Goal: Task Accomplishment & Management: Manage account settings

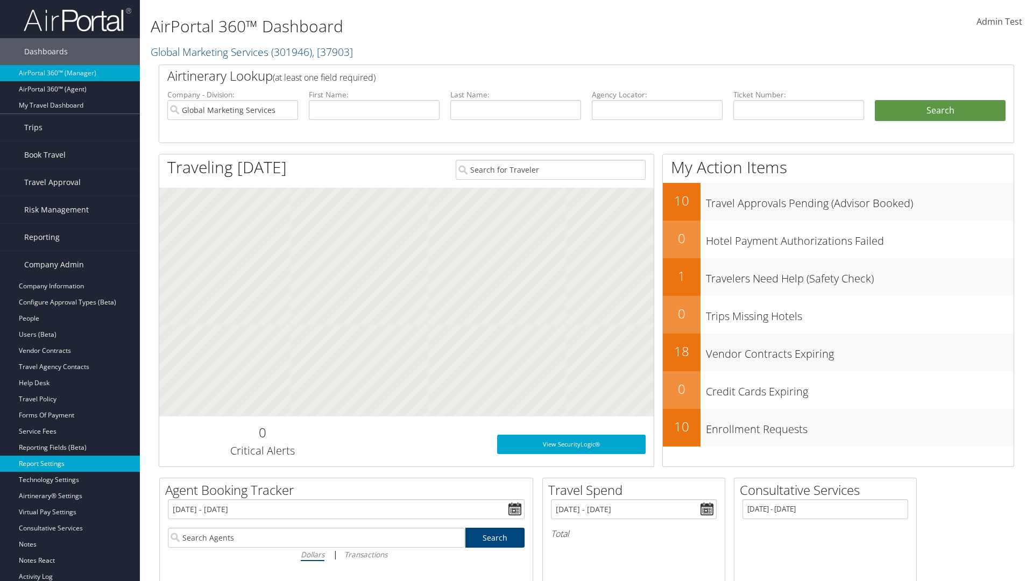
click at [70, 464] on link "Report Settings" at bounding box center [70, 464] width 140 height 16
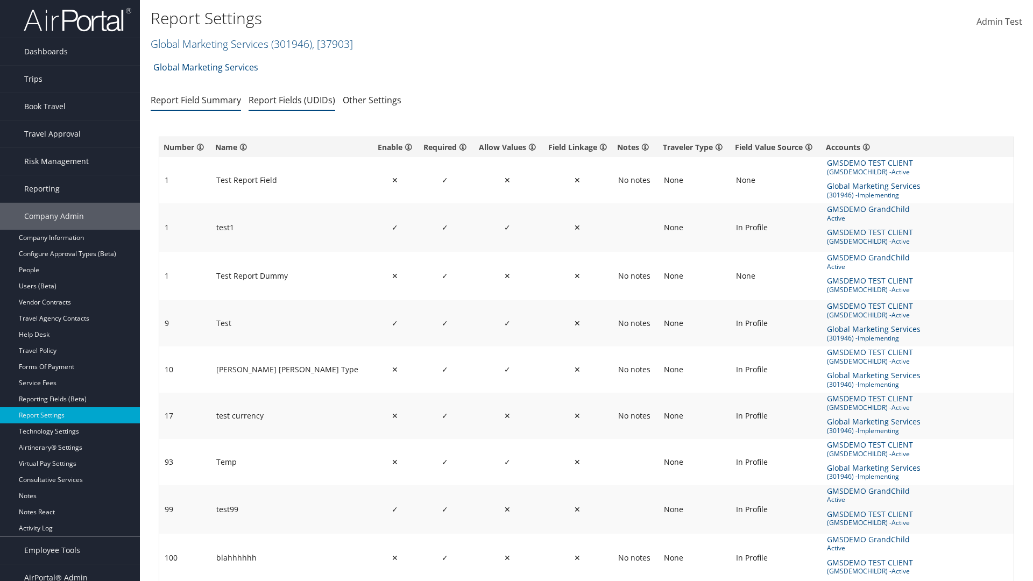
click at [292, 100] on link "Report Fields (UDIDs)" at bounding box center [292, 100] width 87 height 12
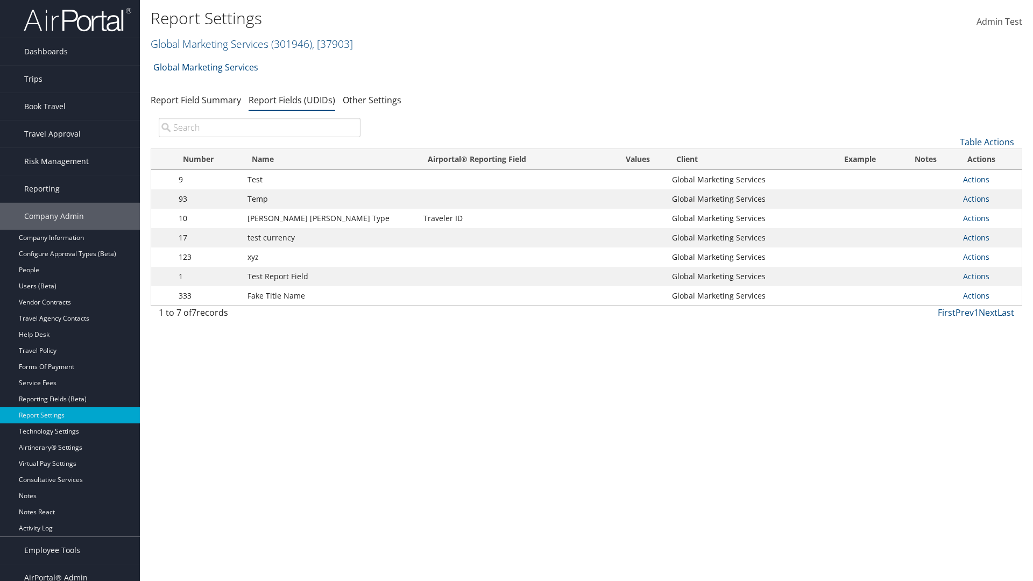
click at [259, 127] on input "search" at bounding box center [260, 127] width 202 height 19
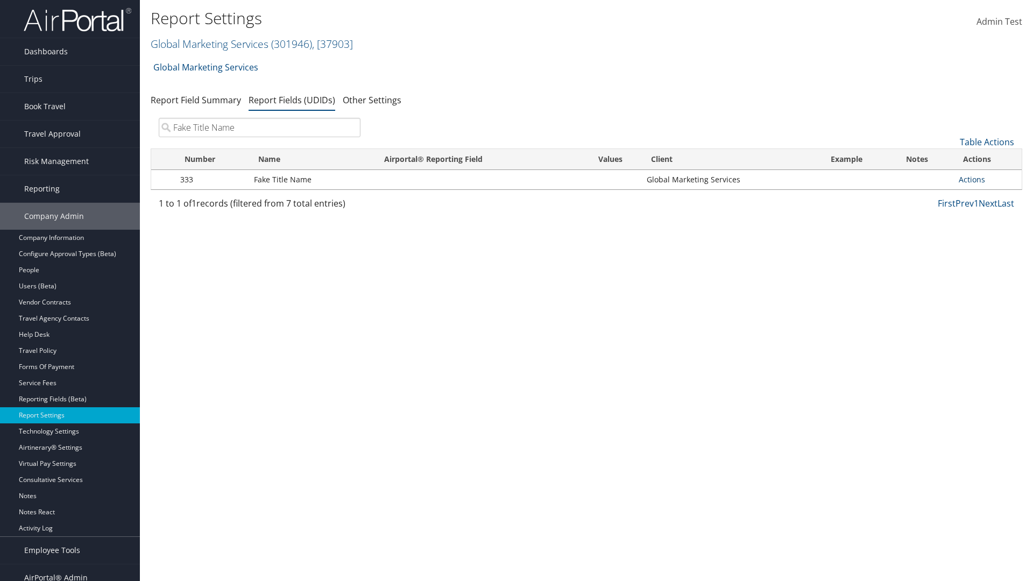
type input "Fake Title Name"
click at [971, 179] on link "Actions" at bounding box center [972, 179] width 26 height 10
click at [929, 251] on link "Delete" at bounding box center [929, 251] width 107 height 18
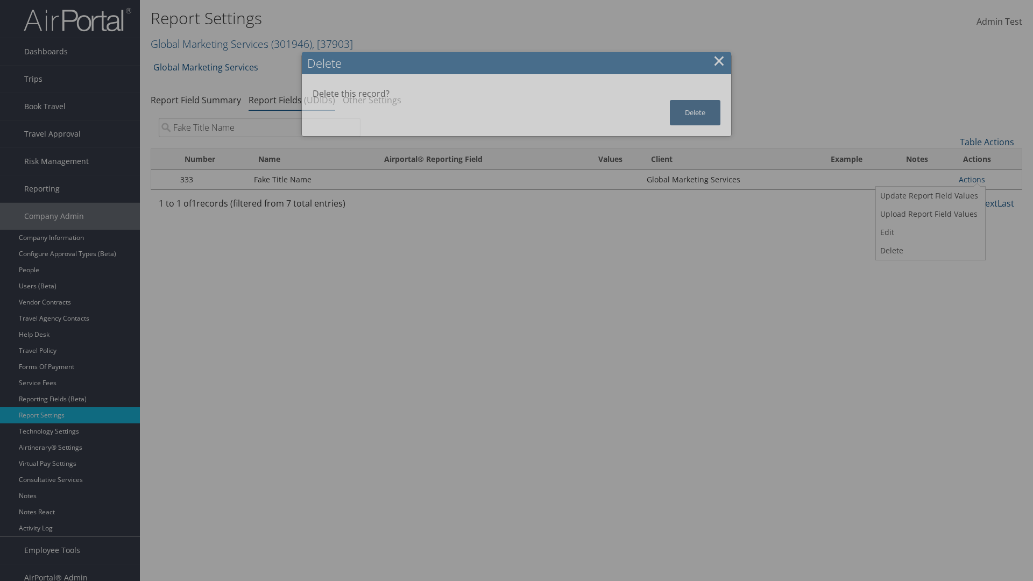
click at [695, 112] on button "Delete" at bounding box center [695, 112] width 51 height 25
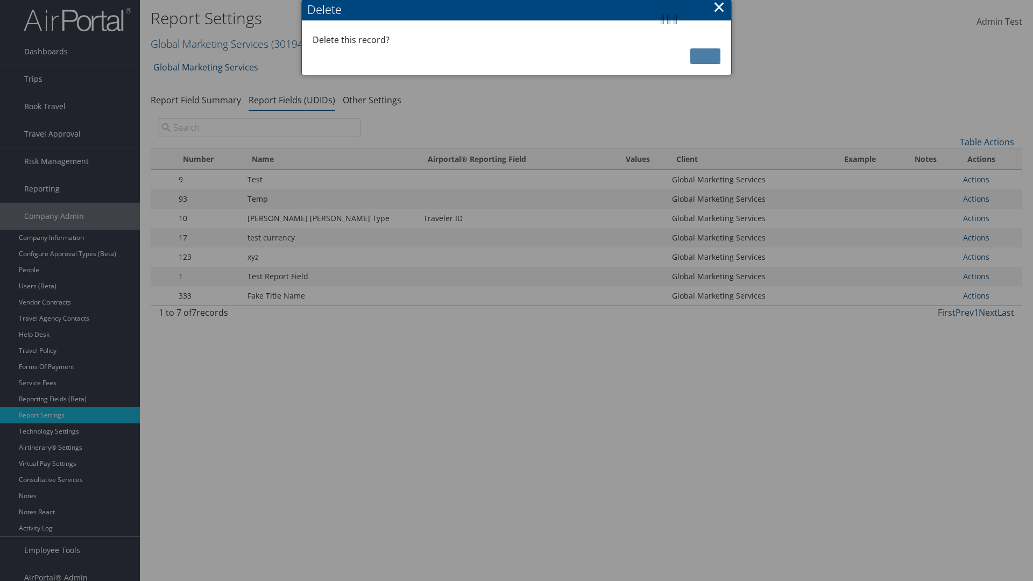
click at [259, 118] on input "search" at bounding box center [260, 127] width 202 height 19
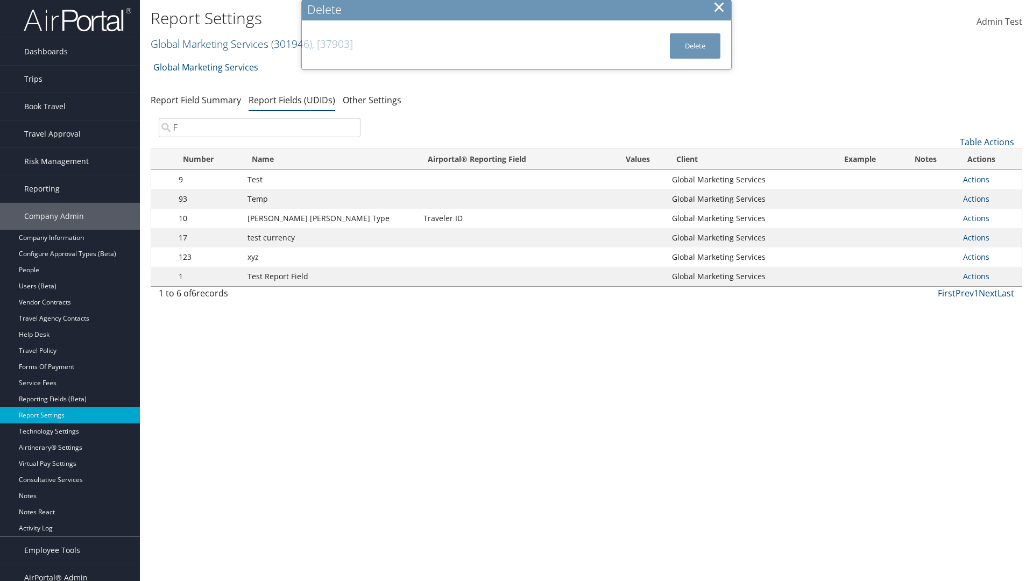
scroll to position [11, 0]
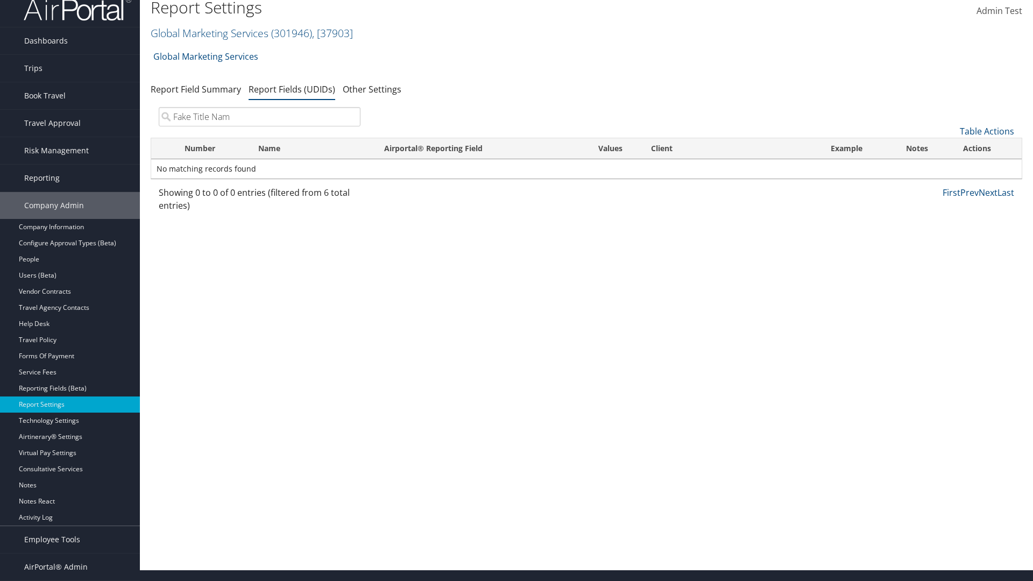
type input "Fake Title Name"
click at [987, 131] on link "Table Actions" at bounding box center [987, 131] width 54 height 12
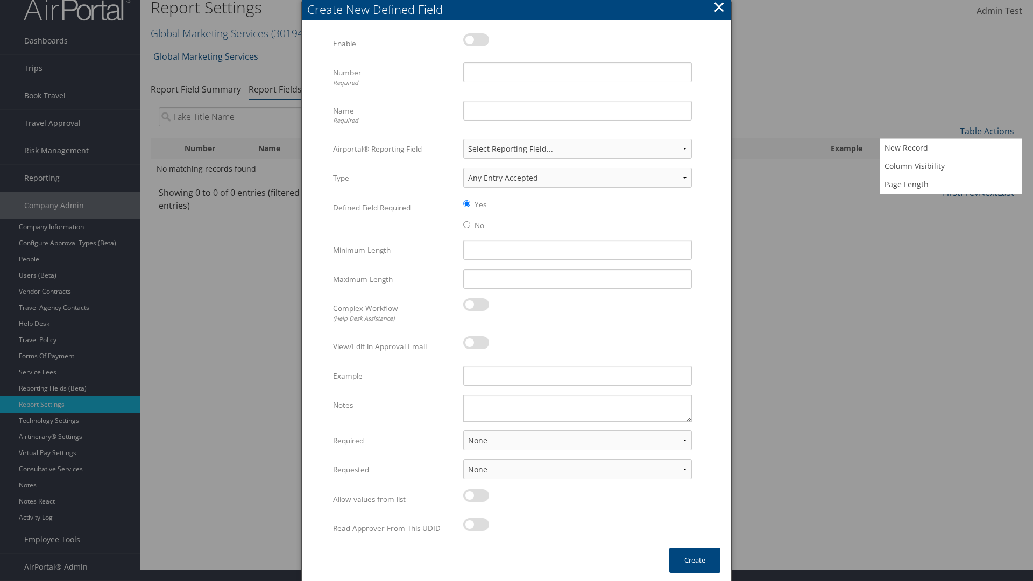
click at [476, 46] on label at bounding box center [476, 39] width 26 height 13
click at [476, 45] on input "checkbox" at bounding box center [472, 41] width 7 height 7
checkbox input "true"
click at [577, 120] on input "Name Required" at bounding box center [577, 111] width 229 height 20
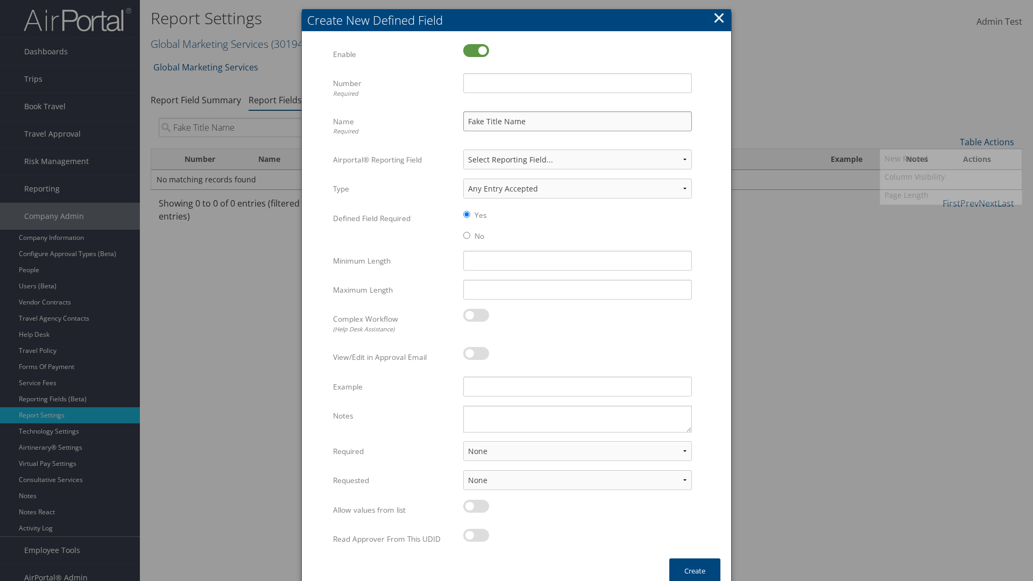
type input "Fake Title Name"
click at [577, 83] on input "Number Required" at bounding box center [577, 83] width 229 height 20
type input "333"
click at [694, 568] on button "Create" at bounding box center [694, 570] width 51 height 25
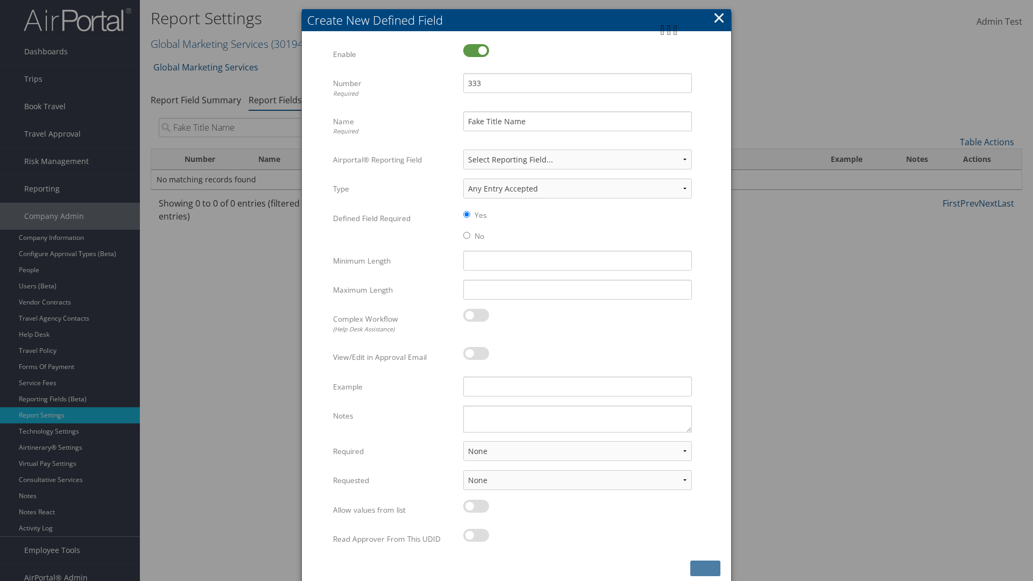
scroll to position [11, 0]
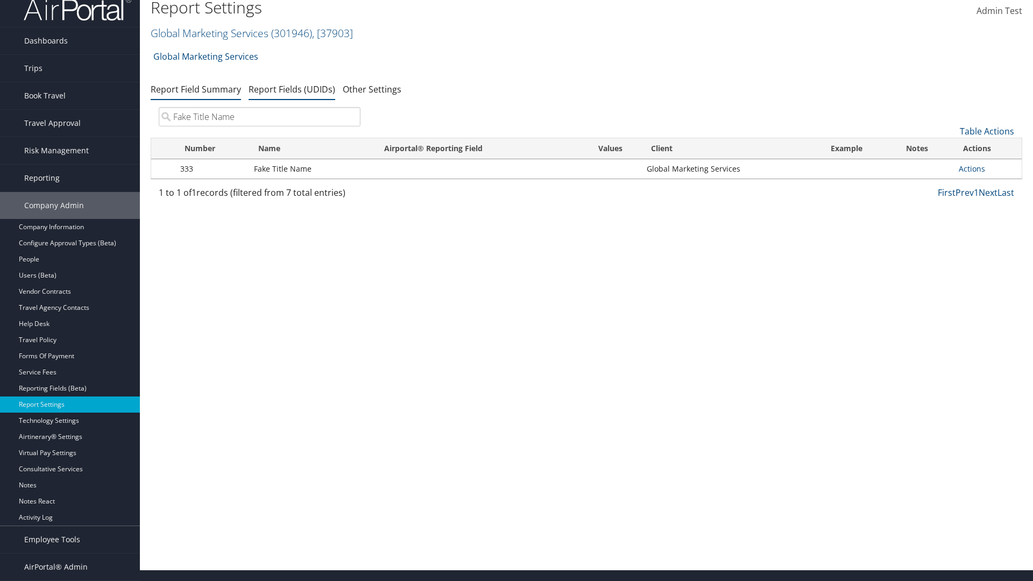
click at [196, 95] on link "Report Field Summary" at bounding box center [196, 89] width 90 height 12
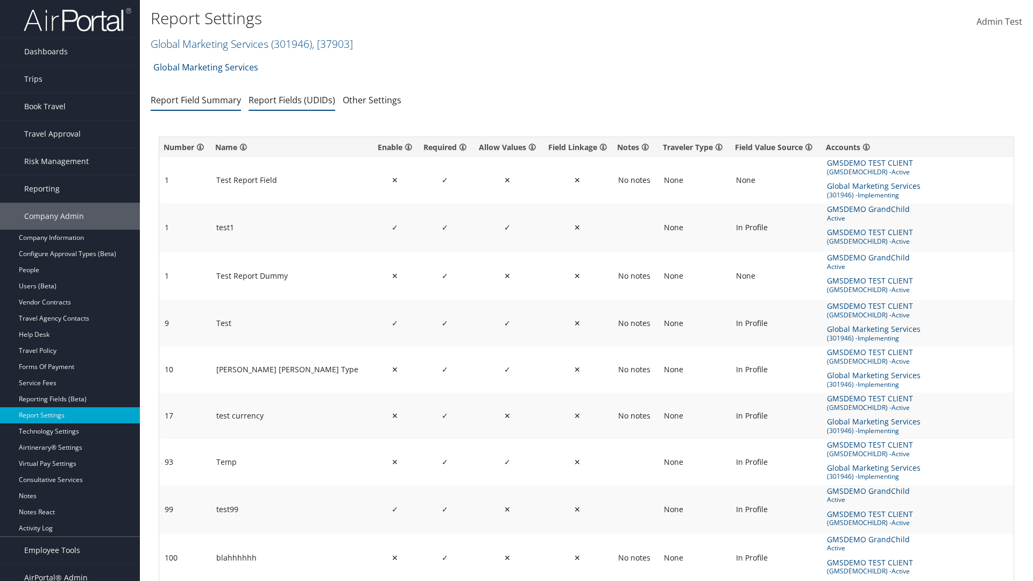
click at [292, 100] on link "Report Fields (UDIDs)" at bounding box center [292, 100] width 87 height 12
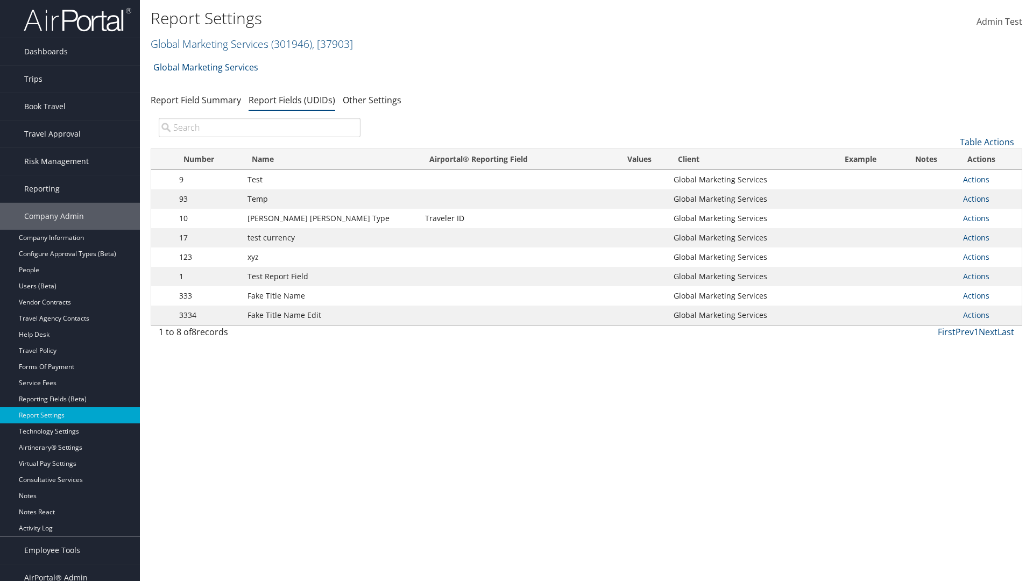
click at [259, 127] on input "search" at bounding box center [260, 127] width 202 height 19
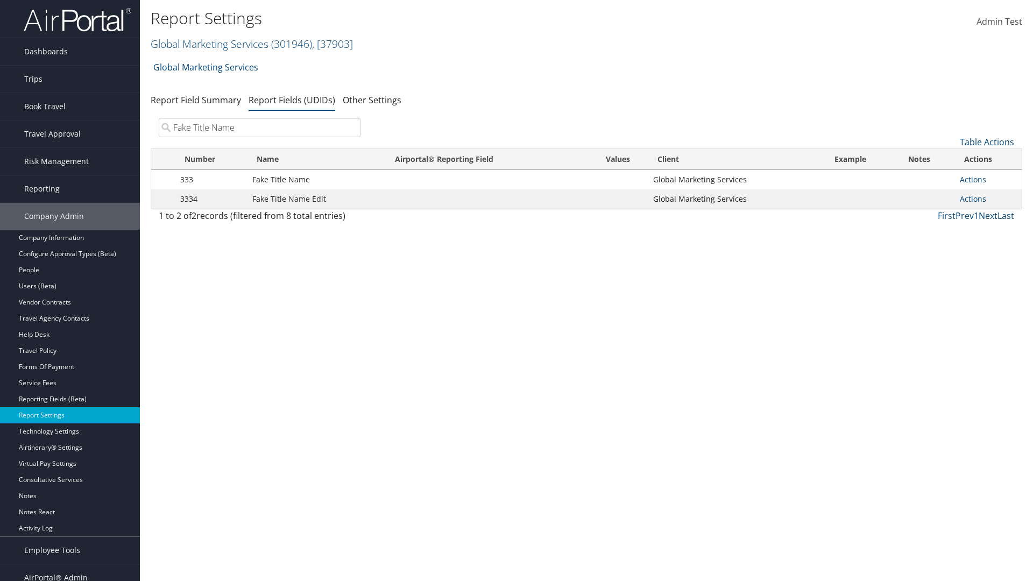
type input "Fake Title Name"
click at [973, 179] on link "Actions" at bounding box center [973, 179] width 26 height 10
click at [0, 0] on link "Delete" at bounding box center [0, 0] width 0 height 0
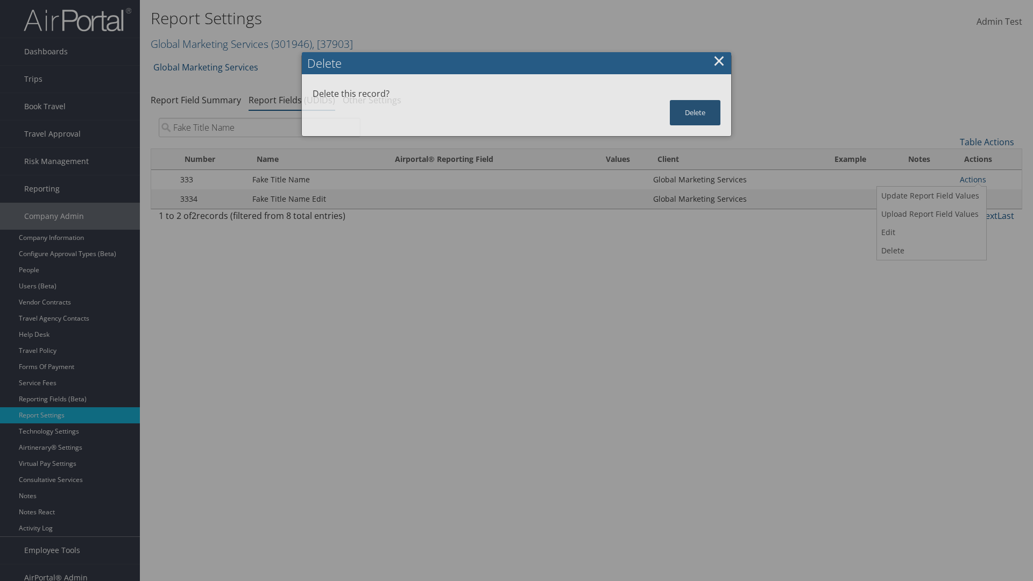
click at [695, 112] on button "Delete" at bounding box center [695, 112] width 51 height 25
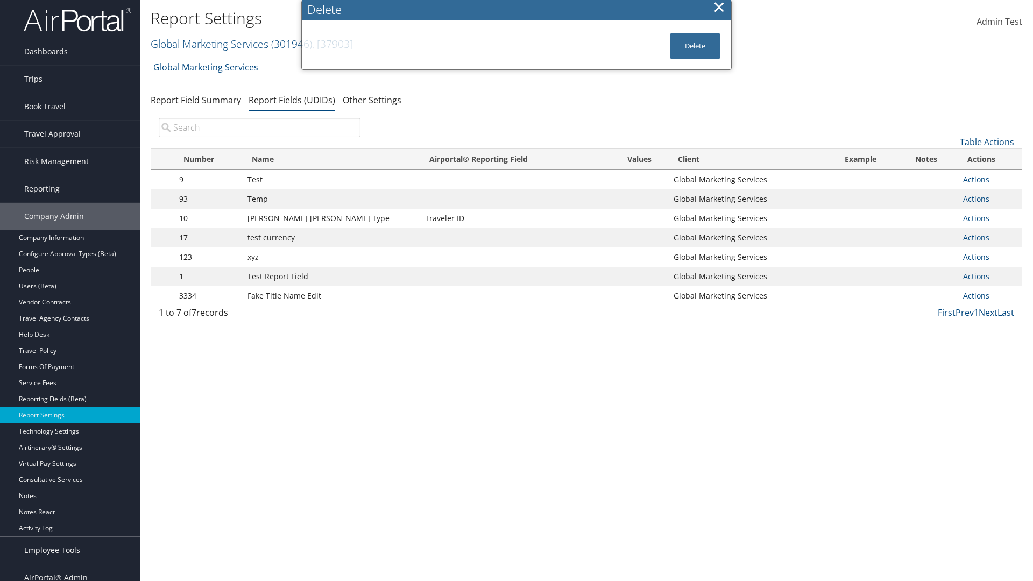
click at [259, 118] on input "search" at bounding box center [260, 127] width 202 height 19
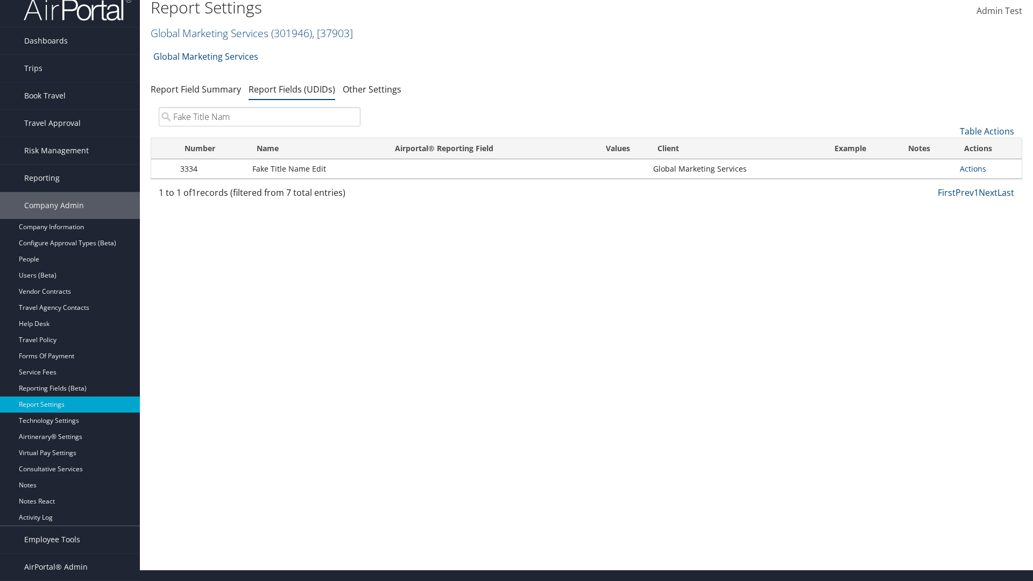
type input "Fake Title Name"
click at [259, 117] on input "search" at bounding box center [260, 116] width 202 height 19
type input "Fake Title Name"
click at [973, 168] on link "Actions" at bounding box center [973, 169] width 26 height 10
click at [0, 0] on link "Delete" at bounding box center [0, 0] width 0 height 0
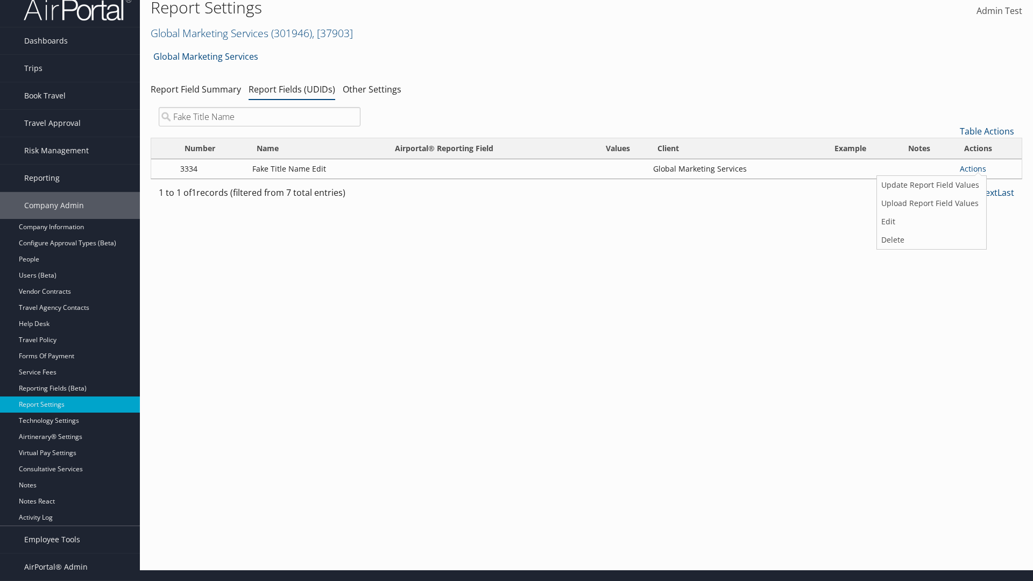
click at [0, 0] on button "Delete" at bounding box center [0, 0] width 0 height 0
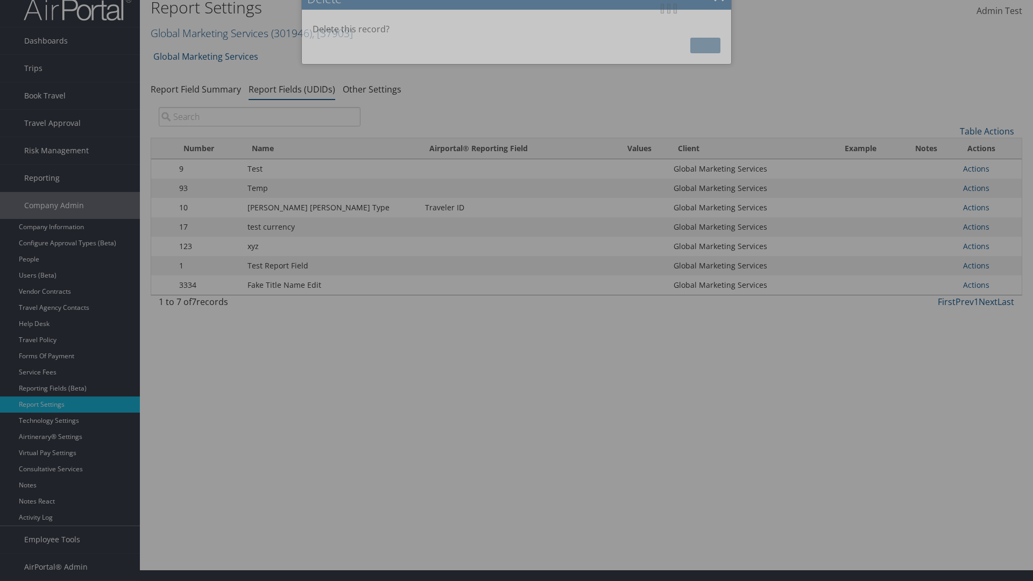
scroll to position [0, 0]
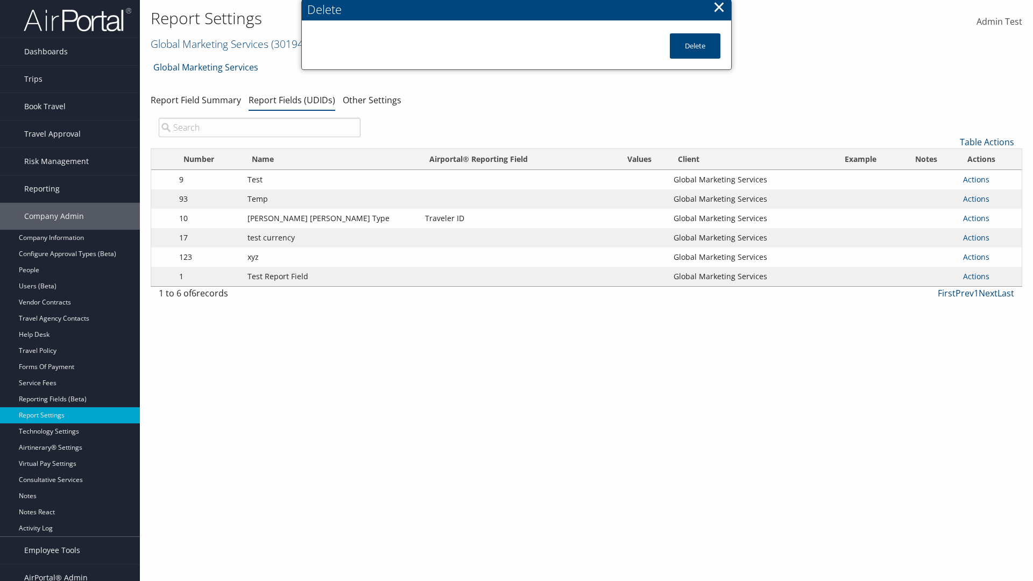
click at [259, 118] on input "search" at bounding box center [260, 127] width 202 height 19
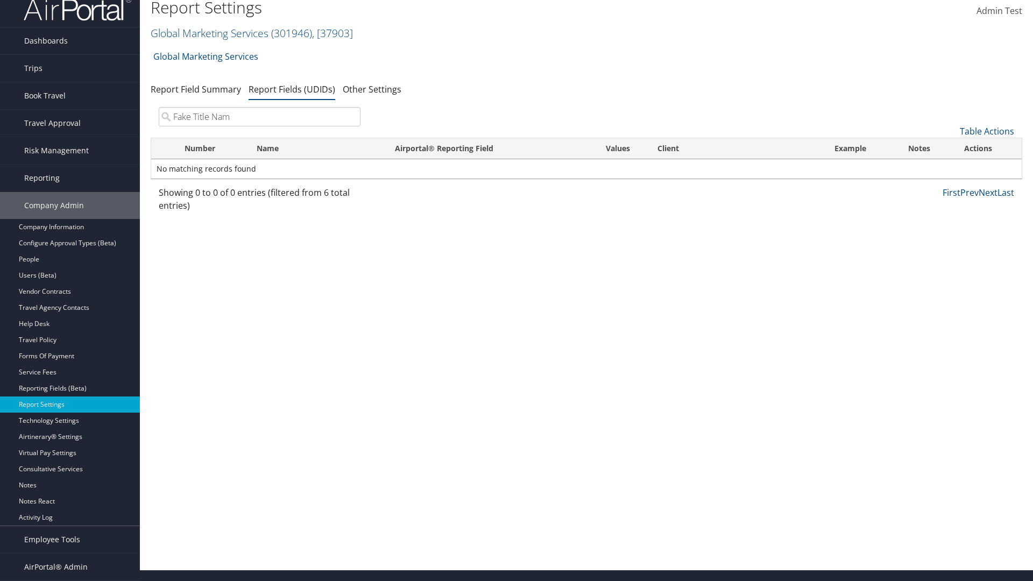
type input "Fake Title Name"
